Goal: Find specific page/section: Find specific page/section

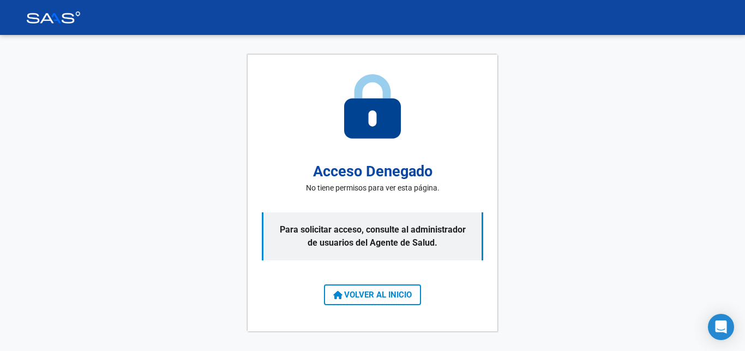
drag, startPoint x: 495, startPoint y: 166, endPoint x: 425, endPoint y: 161, distance: 70.0
click at [496, 166] on div "Acceso Denegado No tiene permisos para ver esta página. Para solicitar acceso, …" at bounding box center [373, 193] width 250 height 277
click at [382, 153] on div "Acceso Denegado No tiene permisos para ver esta página. Para solicitar acceso, …" at bounding box center [373, 193] width 250 height 277
click at [399, 198] on div "Acceso Denegado No tiene permisos para ver esta página. Para solicitar acceso, …" at bounding box center [373, 193] width 250 height 277
click at [394, 226] on p "Para solicitar acceso, consulte al administrador de usuarios del Agente de Salu…" at bounding box center [372, 236] width 221 height 48
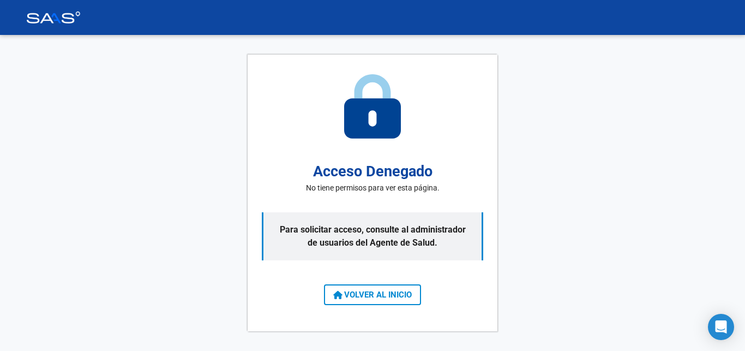
click at [369, 299] on span "VOLVER AL INICIO" at bounding box center [372, 295] width 79 height 10
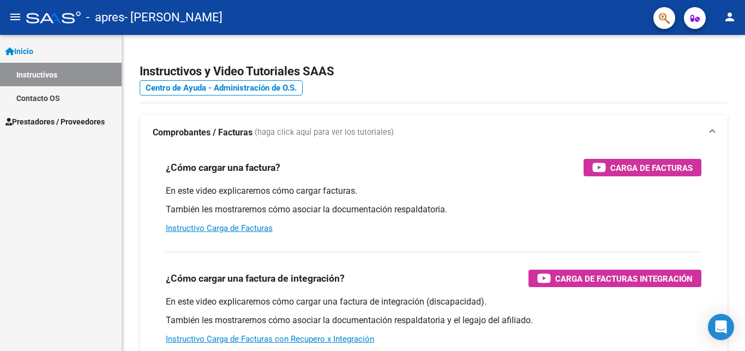
click at [84, 118] on span "Prestadores / Proveedores" at bounding box center [54, 122] width 99 height 12
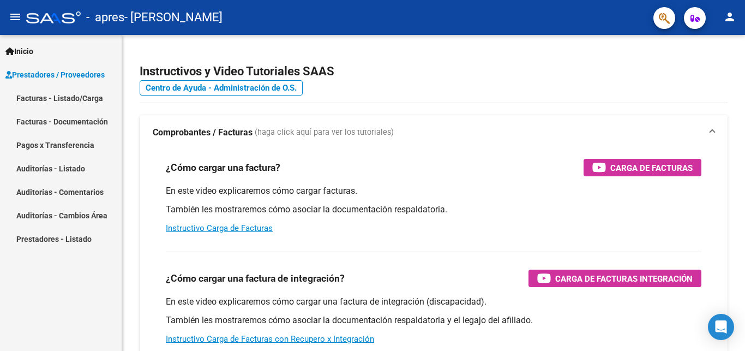
click at [38, 98] on link "Facturas - Listado/Carga" at bounding box center [61, 97] width 122 height 23
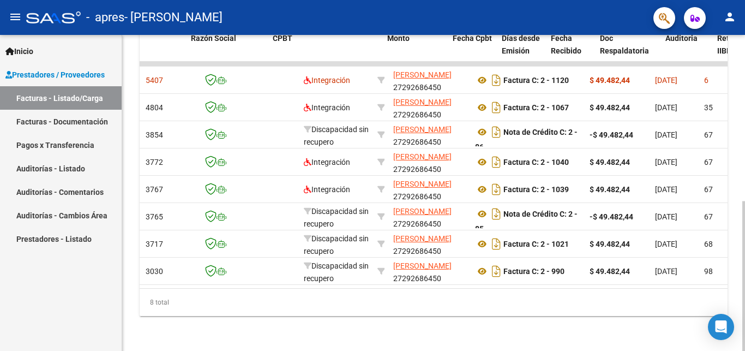
scroll to position [0, 255]
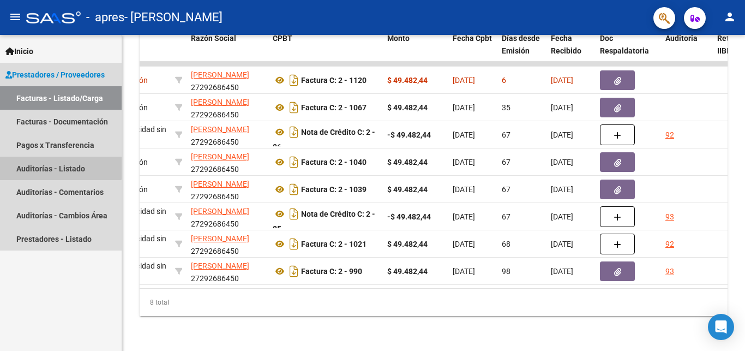
click at [38, 166] on link "Auditorías - Listado" at bounding box center [61, 168] width 122 height 23
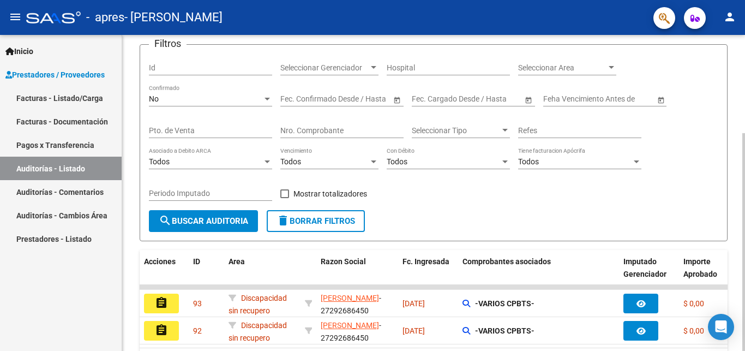
scroll to position [142, 0]
